Goal: Task Accomplishment & Management: Use online tool/utility

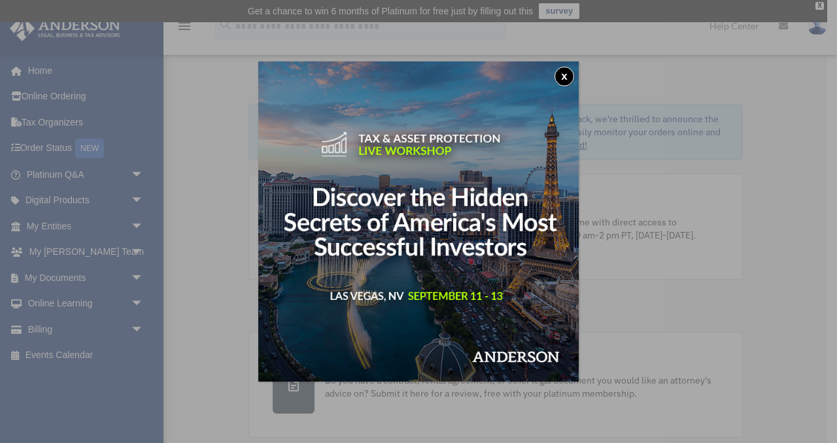
click at [568, 76] on button "x" at bounding box center [564, 77] width 20 height 20
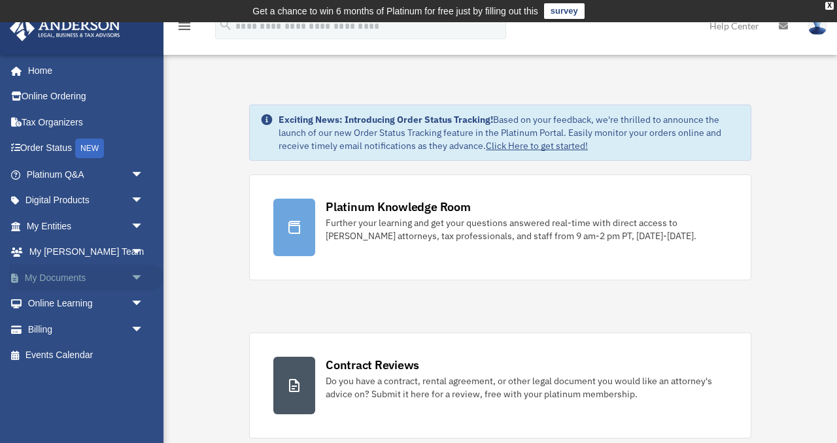
click at [139, 278] on span "arrow_drop_down" at bounding box center [144, 278] width 26 height 27
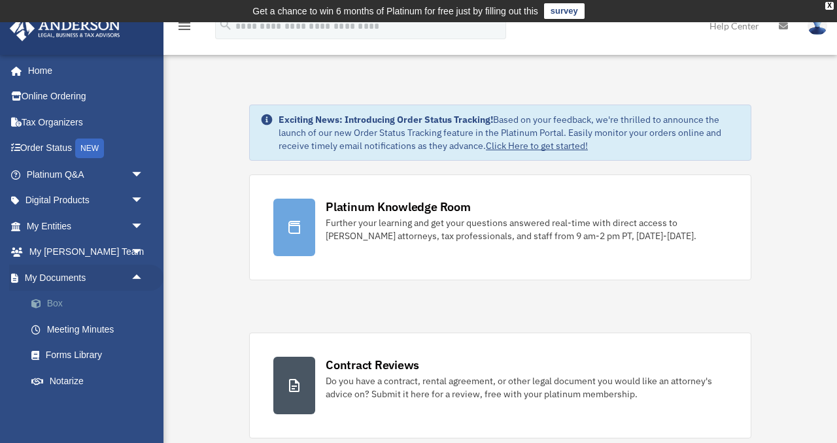
click at [69, 305] on link "Box" at bounding box center [90, 304] width 145 height 26
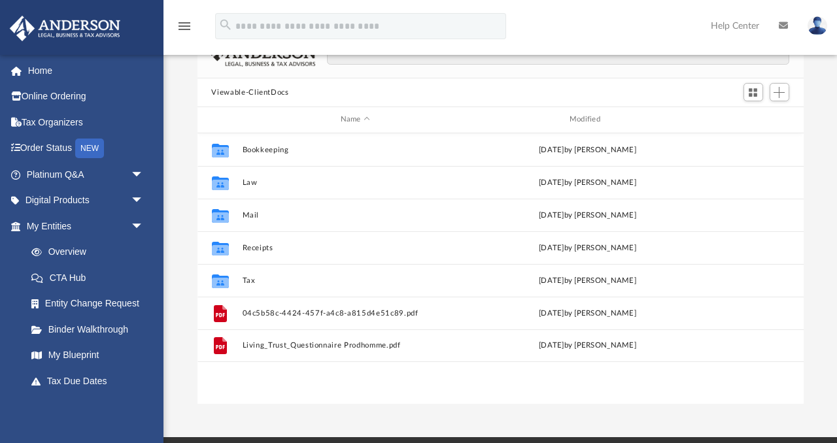
scroll to position [111, 0]
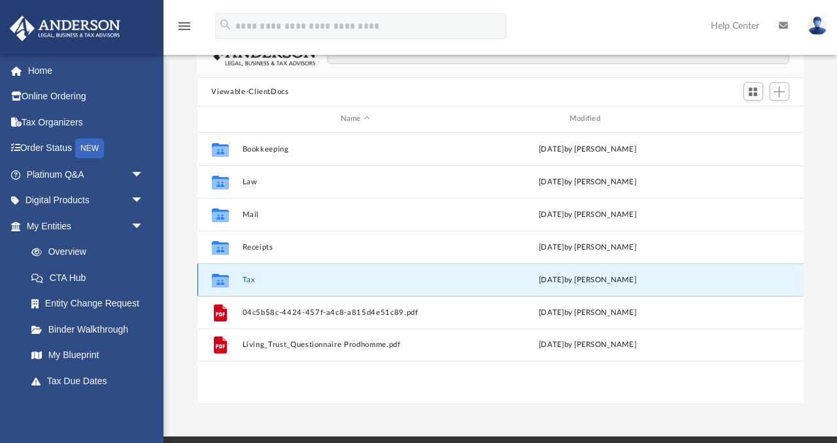
click at [244, 279] on button "Tax" at bounding box center [355, 280] width 226 height 9
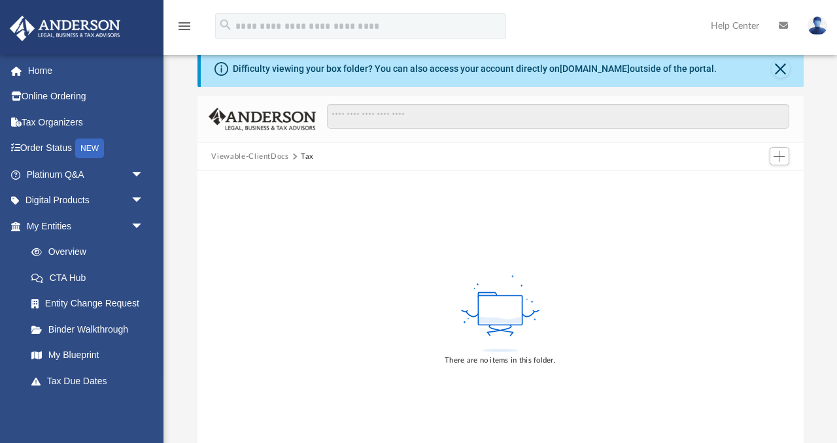
scroll to position [46, 0]
click at [779, 154] on span "Add" at bounding box center [779, 157] width 11 height 11
click at [746, 180] on li "Upload" at bounding box center [761, 183] width 42 height 14
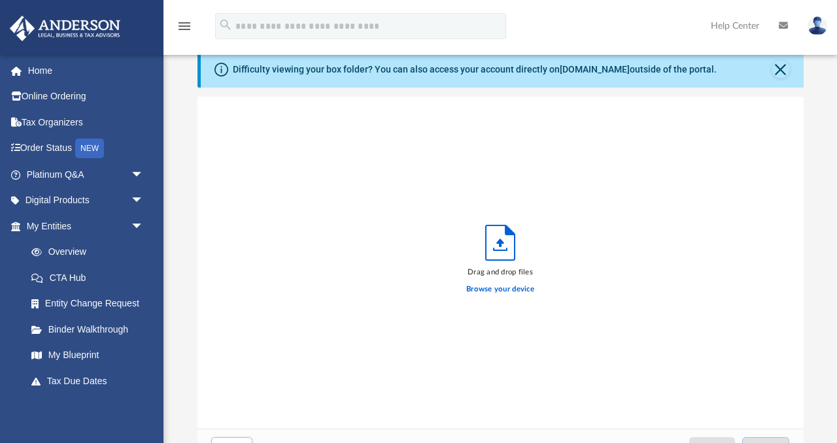
scroll to position [332, 606]
click at [505, 287] on label "Browse your device" at bounding box center [500, 290] width 68 height 12
click at [0, 0] on input "Browse your device" at bounding box center [0, 0] width 0 height 0
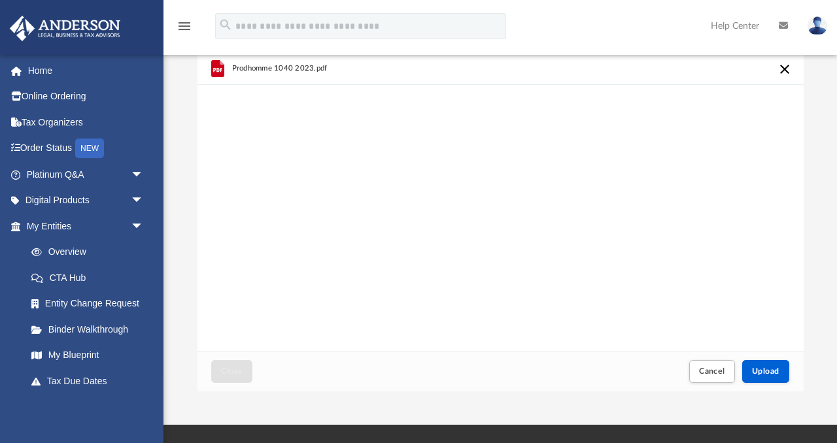
scroll to position [130, 0]
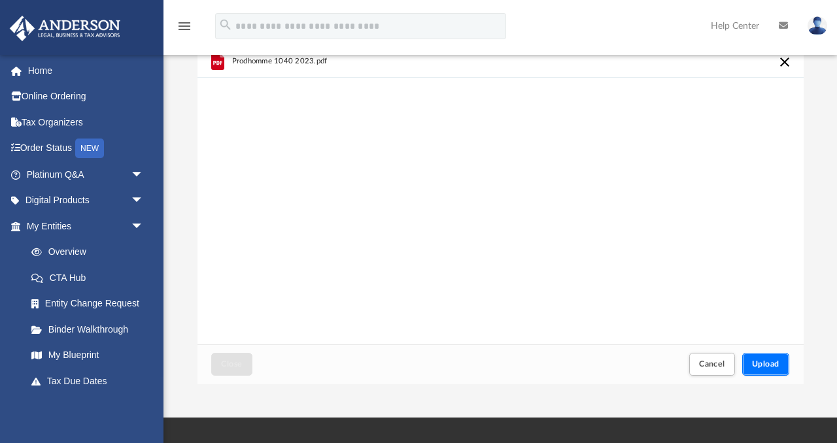
click at [766, 363] on span "Upload" at bounding box center [765, 364] width 27 height 8
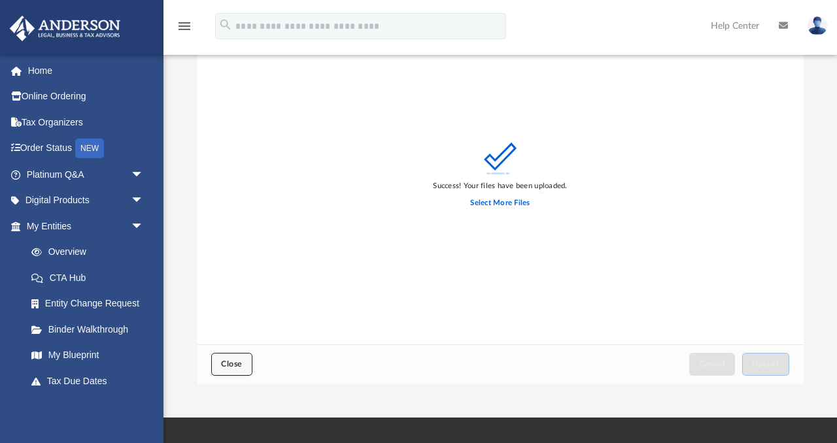
click at [233, 358] on button "Close" at bounding box center [231, 364] width 41 height 23
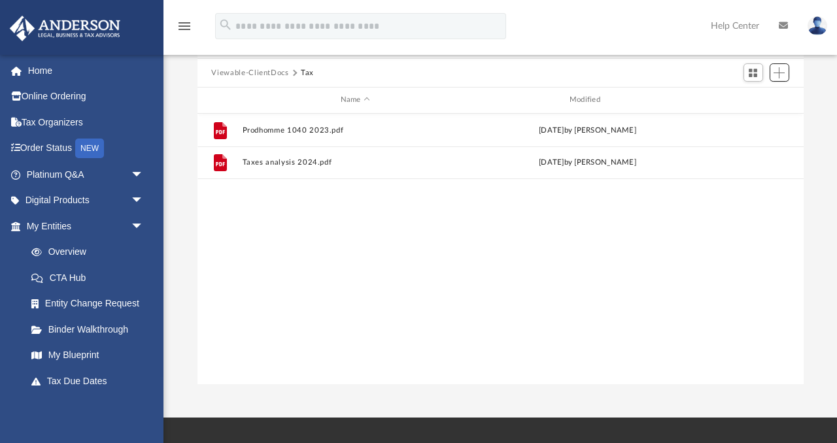
scroll to position [297, 606]
